Goal: Navigation & Orientation: Find specific page/section

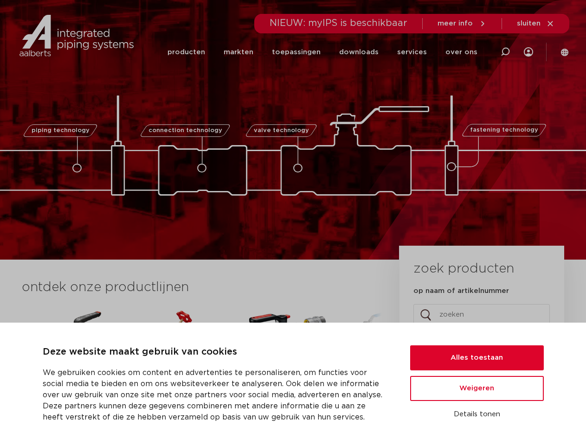
click at [293, 223] on div "piping technology connection technology valve technology fastening technology p…" at bounding box center [293, 130] width 586 height 260
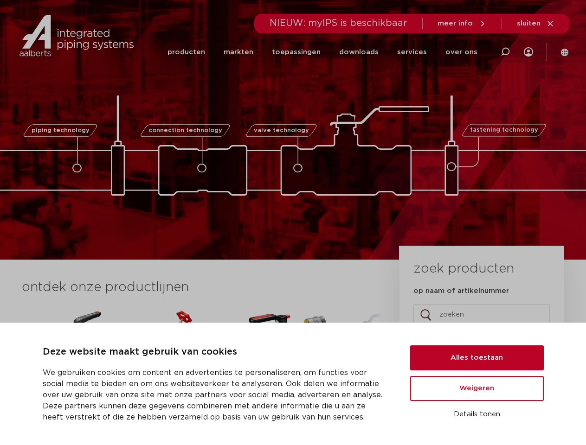
click at [477, 358] on button "Alles toestaan" at bounding box center [477, 358] width 134 height 25
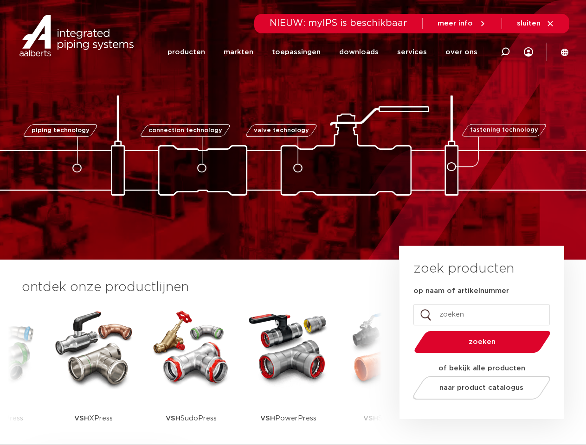
click at [477, 389] on span "naar product catalogus" at bounding box center [481, 388] width 84 height 7
click at [477, 415] on div "zoek producten op naam of artikelnummer Email Dit veld is bedoeld voor validati…" at bounding box center [481, 333] width 165 height 174
click at [326, 52] on li "toepassingen" at bounding box center [296, 52] width 67 height 36
click at [504, 52] on icon at bounding box center [505, 51] width 11 height 11
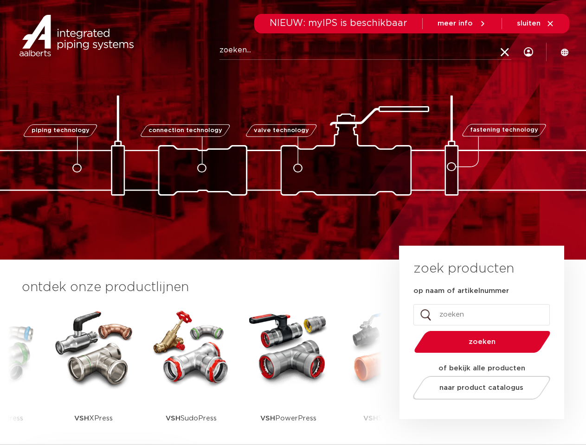
click at [536, 24] on span "sluiten" at bounding box center [529, 23] width 24 height 7
